Goal: Task Accomplishment & Management: Manage account settings

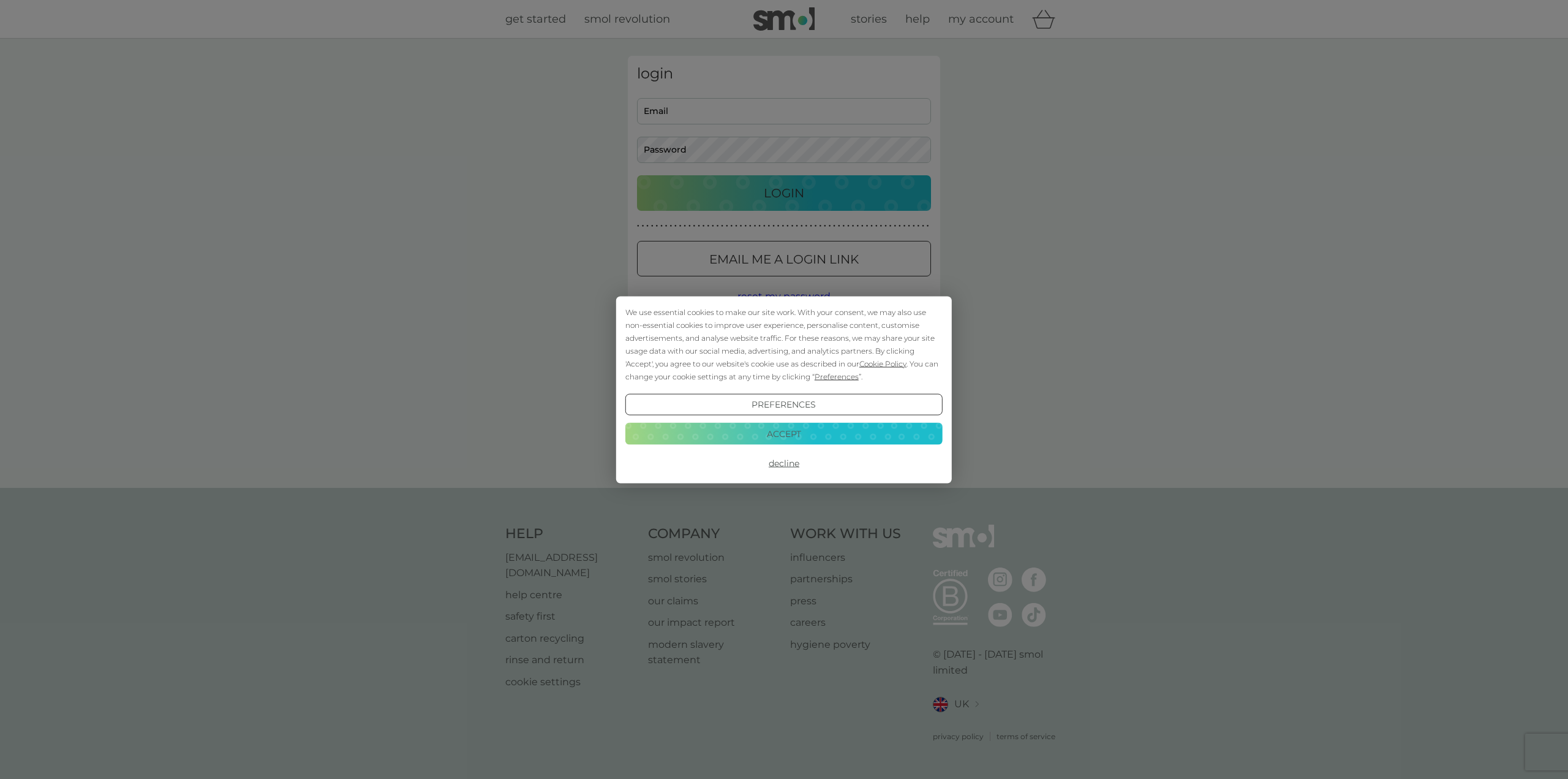
type input "[EMAIL_ADDRESS][DOMAIN_NAME]"
click at [815, 436] on button "Accept" at bounding box center [784, 433] width 317 height 22
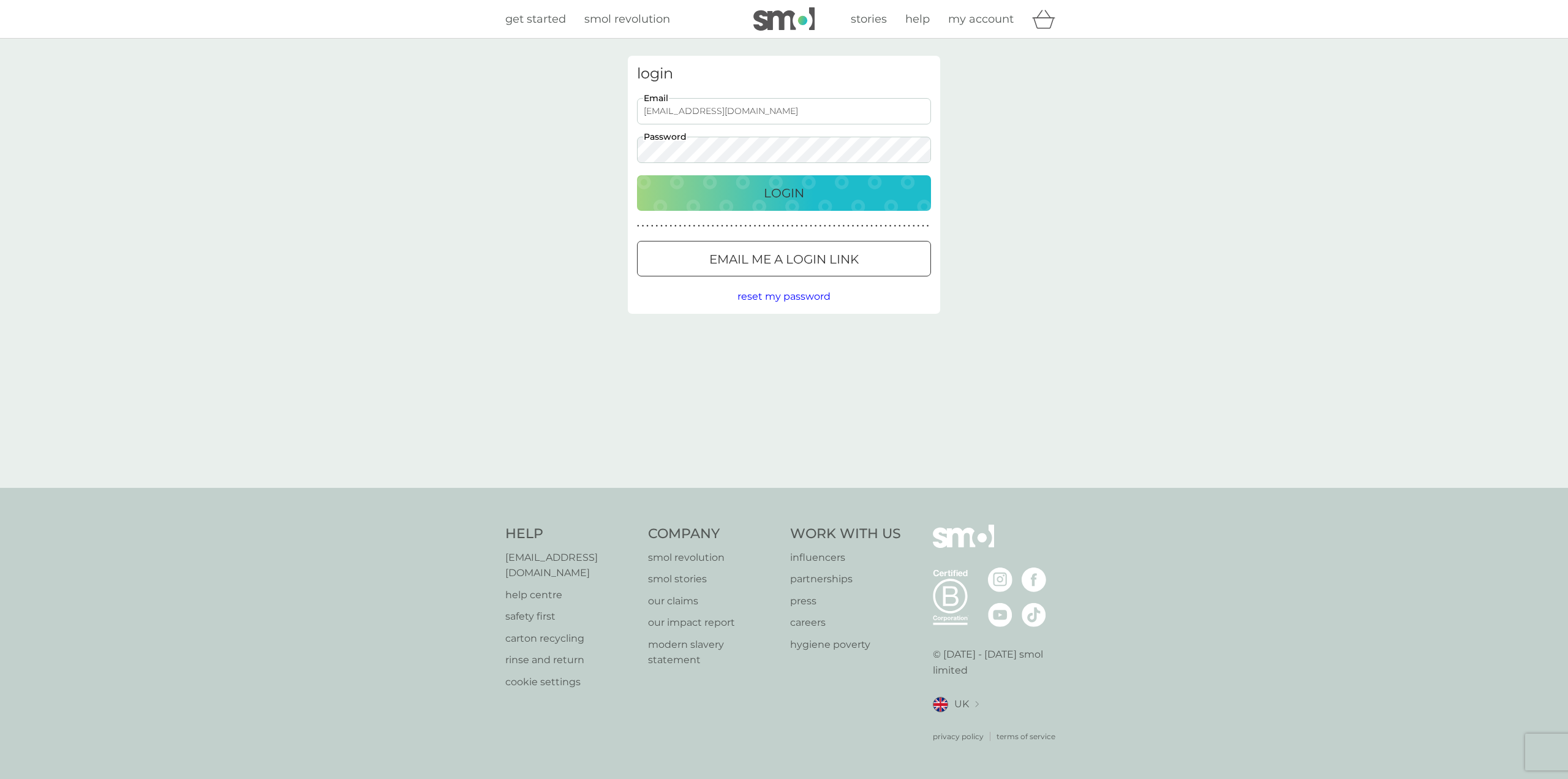
click at [800, 199] on p "Login" at bounding box center [784, 193] width 40 height 20
